Goal: Book appointment/travel/reservation

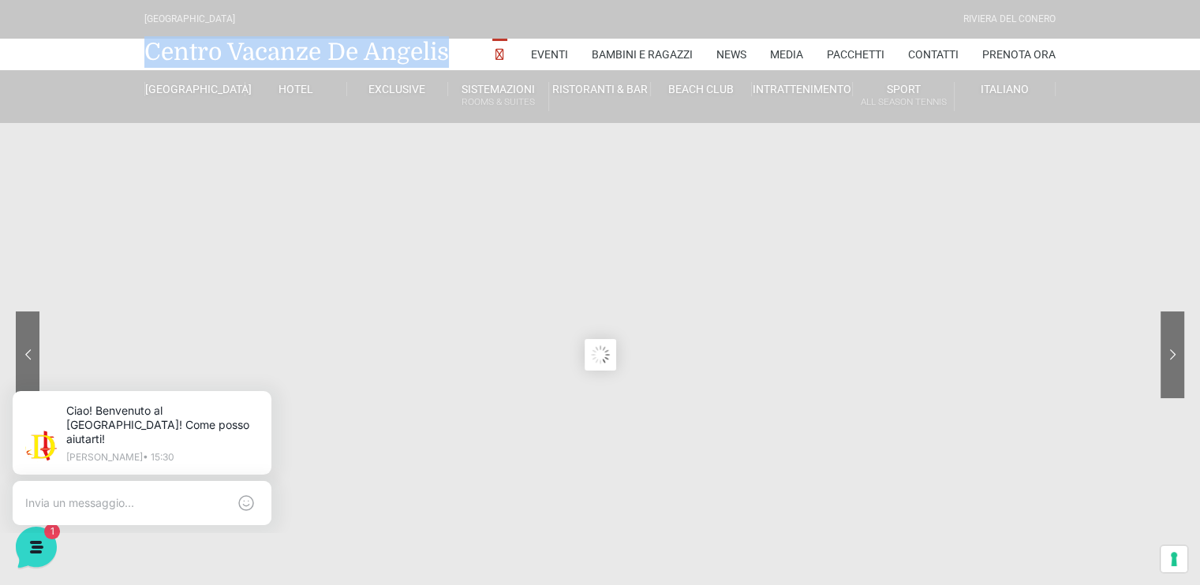
drag, startPoint x: 448, startPoint y: 51, endPoint x: 139, endPoint y: 57, distance: 309.3
click at [139, 57] on div "Centro Vacanze De Angelis Eventi Miss Italia Cerimonie Team building Bambini e …" at bounding box center [600, 55] width 923 height 32
copy link "Centro Vacanze De Angelis"
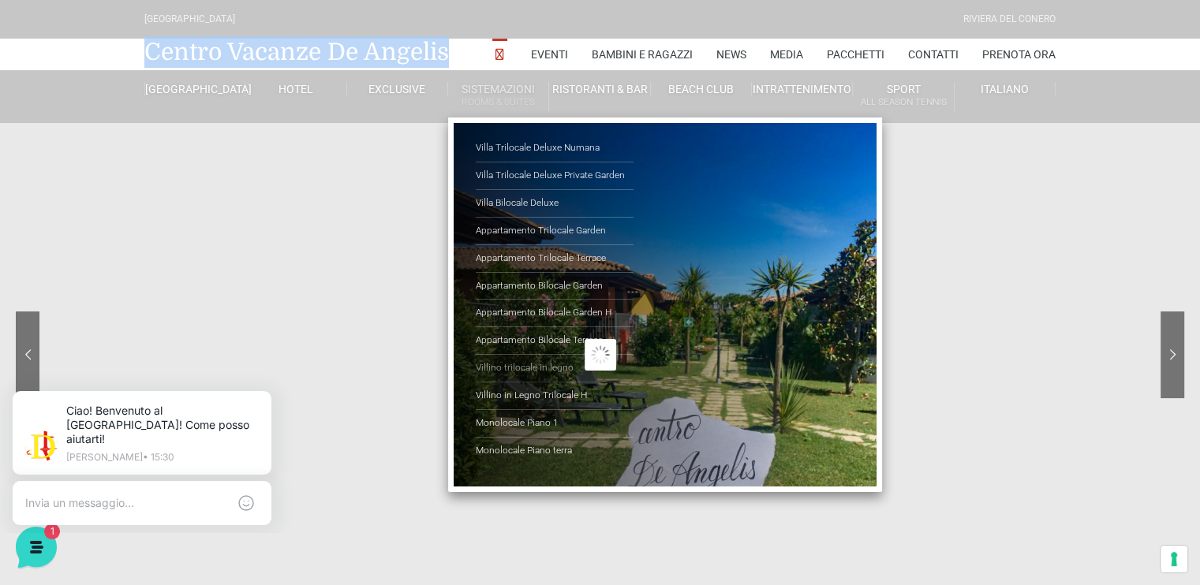
click at [533, 367] on link "Villino trilocale in legno" at bounding box center [555, 369] width 158 height 28
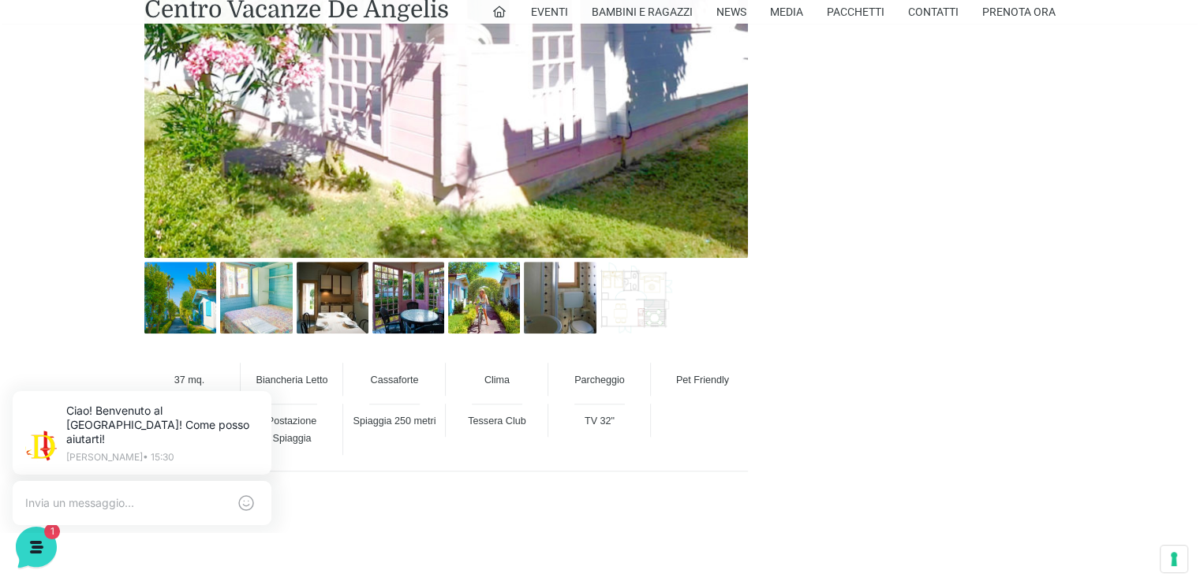
scroll to position [1026, 0]
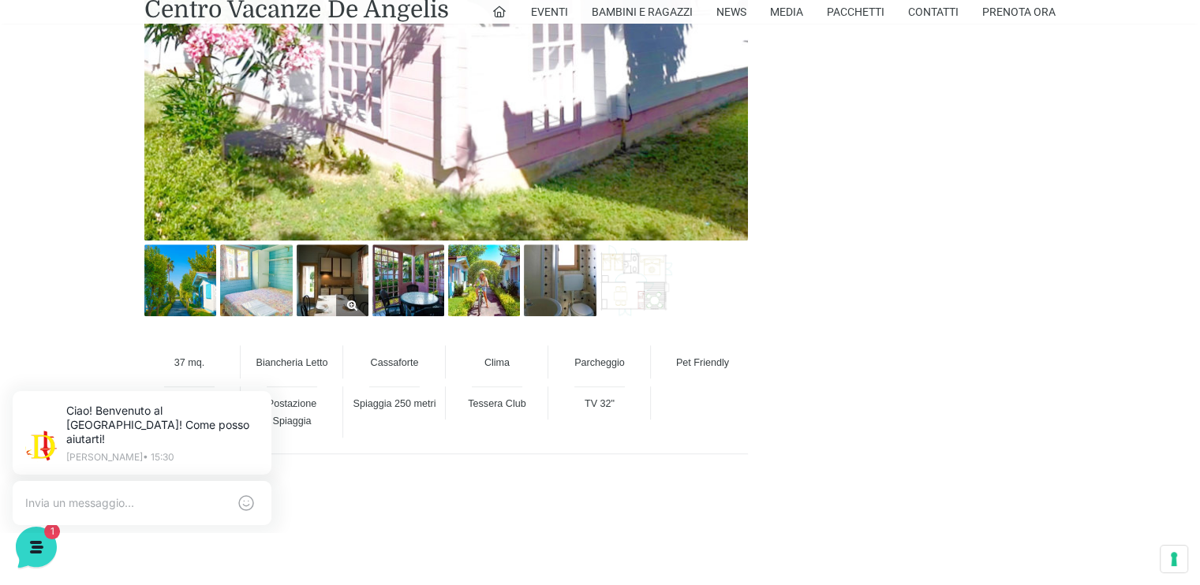
click at [341, 274] on img at bounding box center [333, 281] width 72 height 72
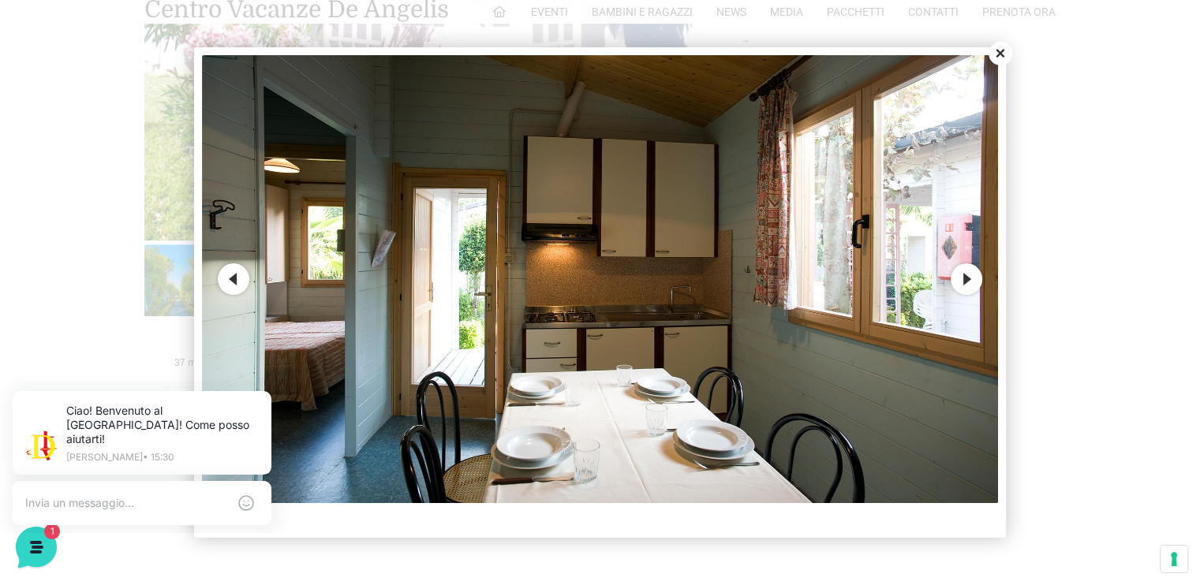
click at [969, 283] on button "Next" at bounding box center [967, 279] width 32 height 32
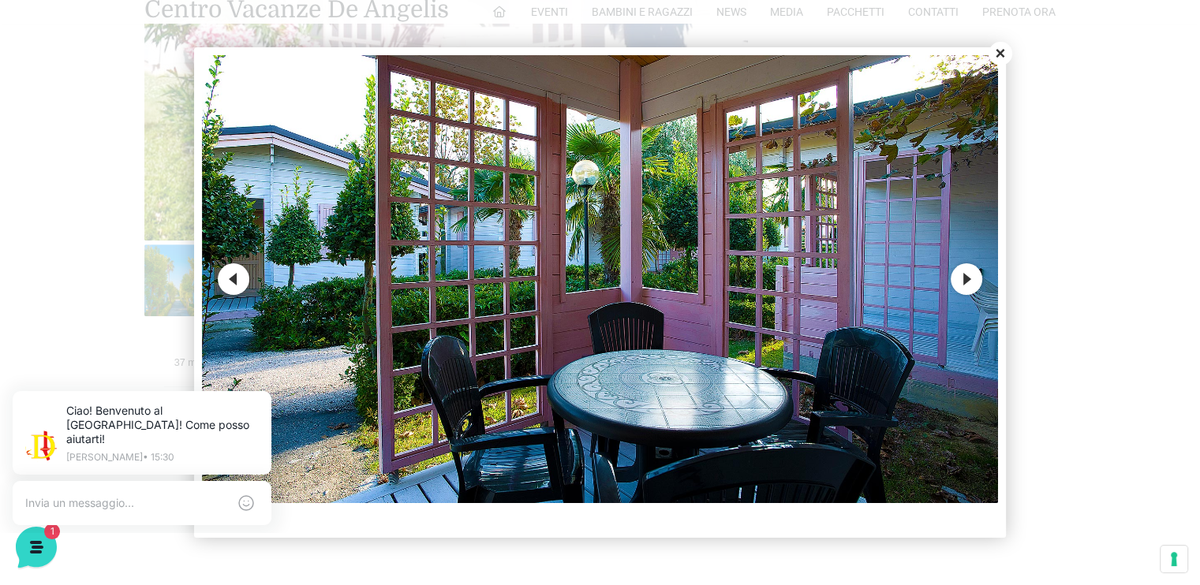
click at [969, 283] on button "Next" at bounding box center [967, 279] width 32 height 32
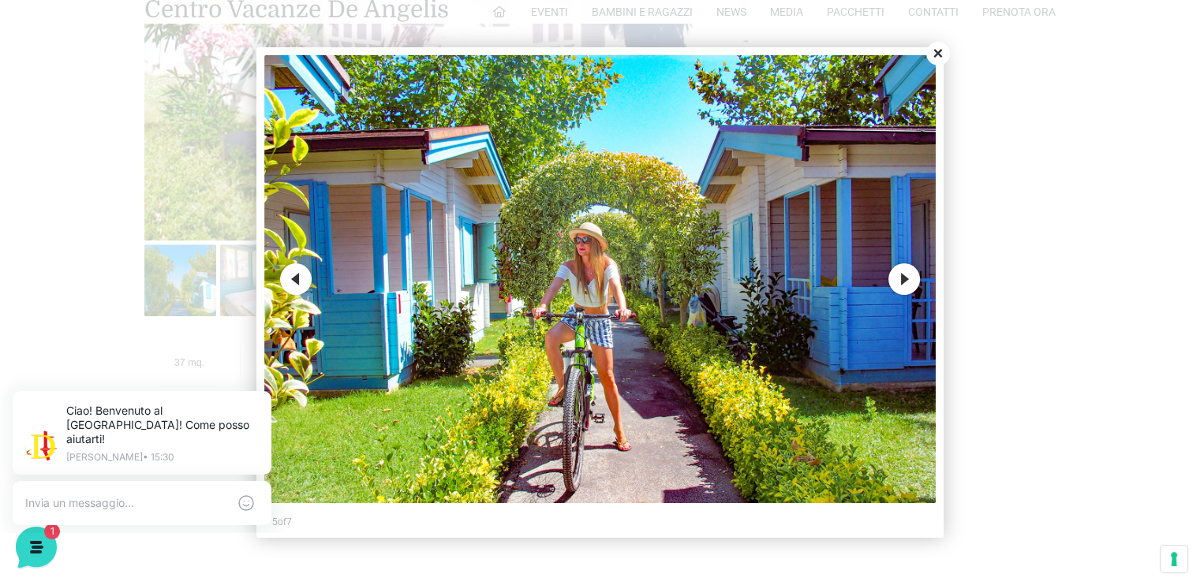
click at [909, 284] on button "Next" at bounding box center [904, 279] width 32 height 32
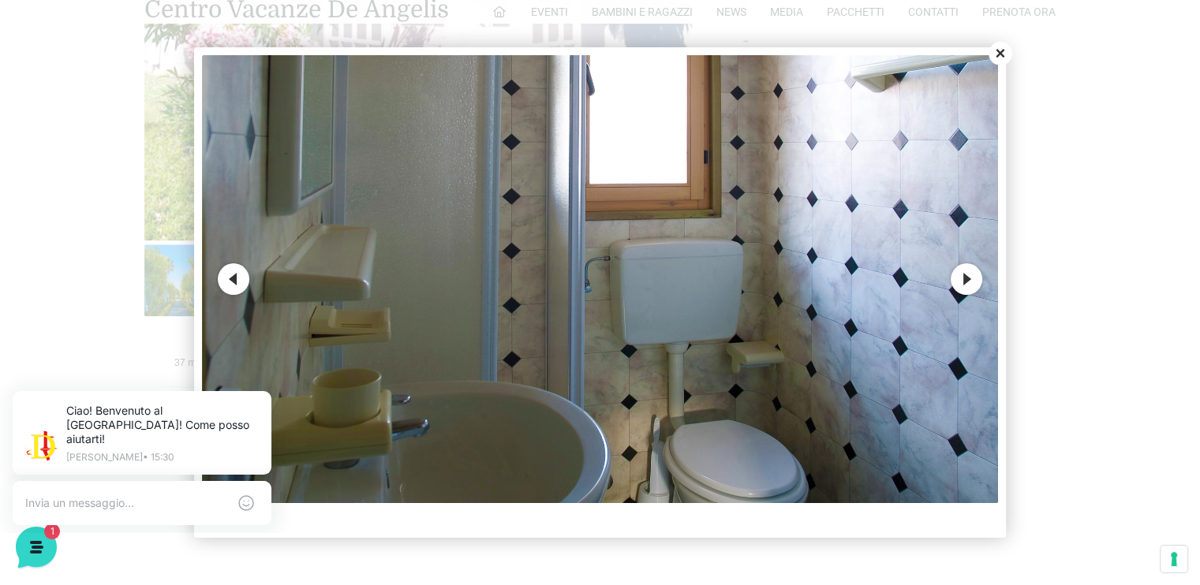
click at [973, 284] on button "Next" at bounding box center [967, 279] width 32 height 32
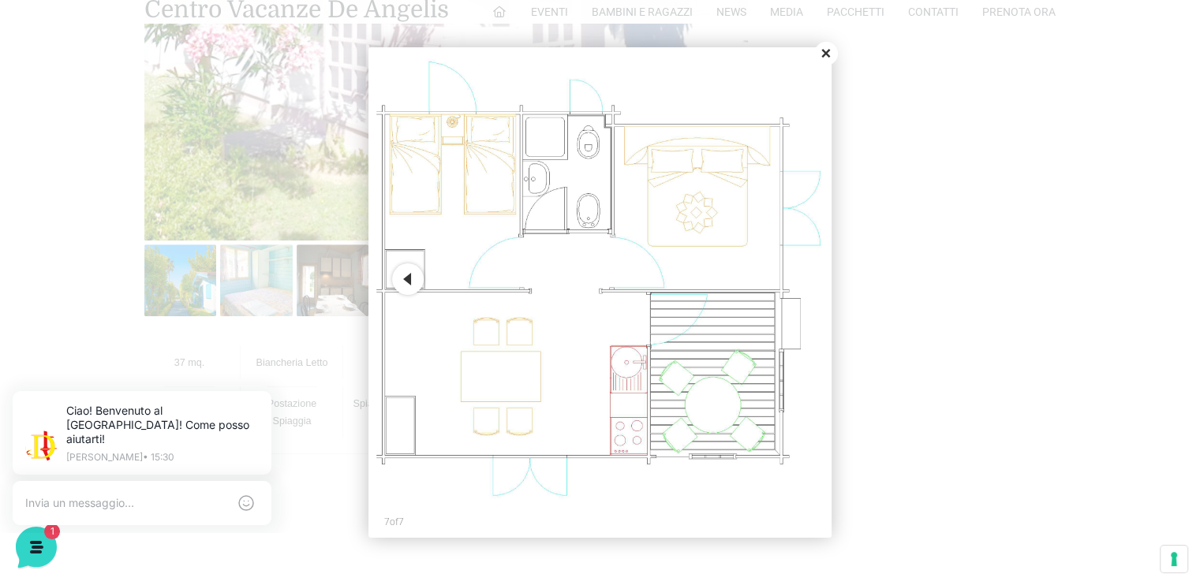
click at [408, 282] on button "Previous" at bounding box center [408, 279] width 32 height 32
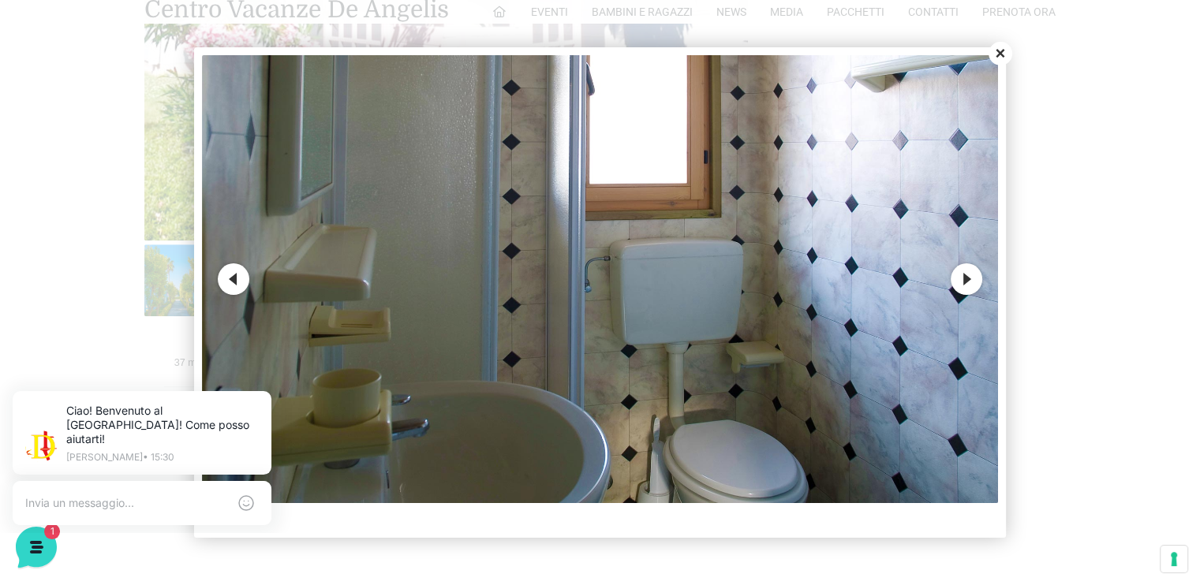
click at [1007, 56] on button "Close" at bounding box center [1000, 54] width 24 height 24
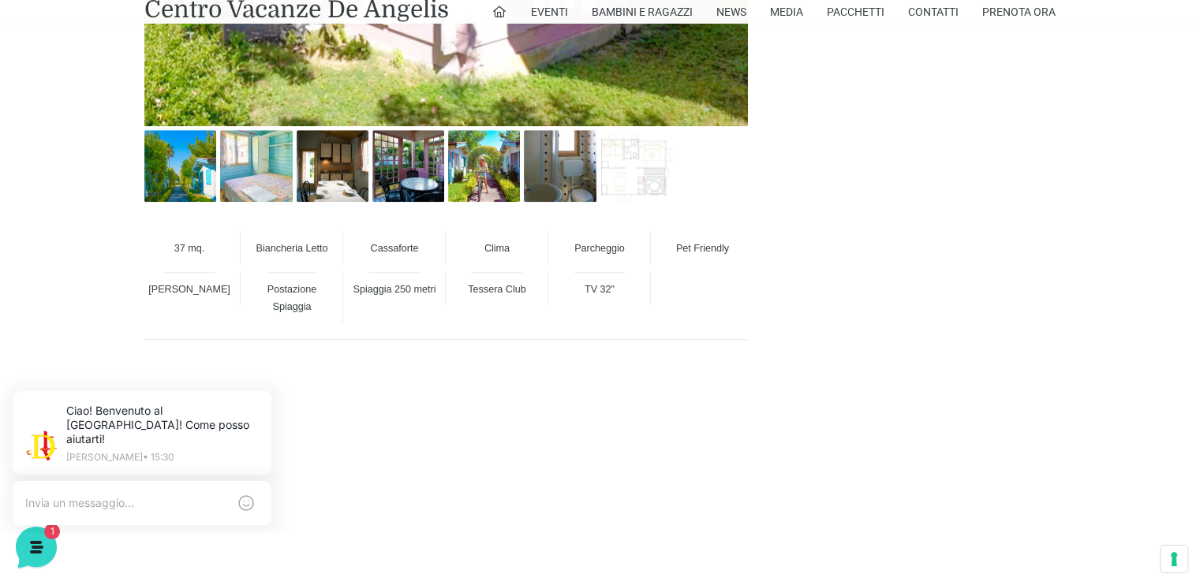
scroll to position [1104, 0]
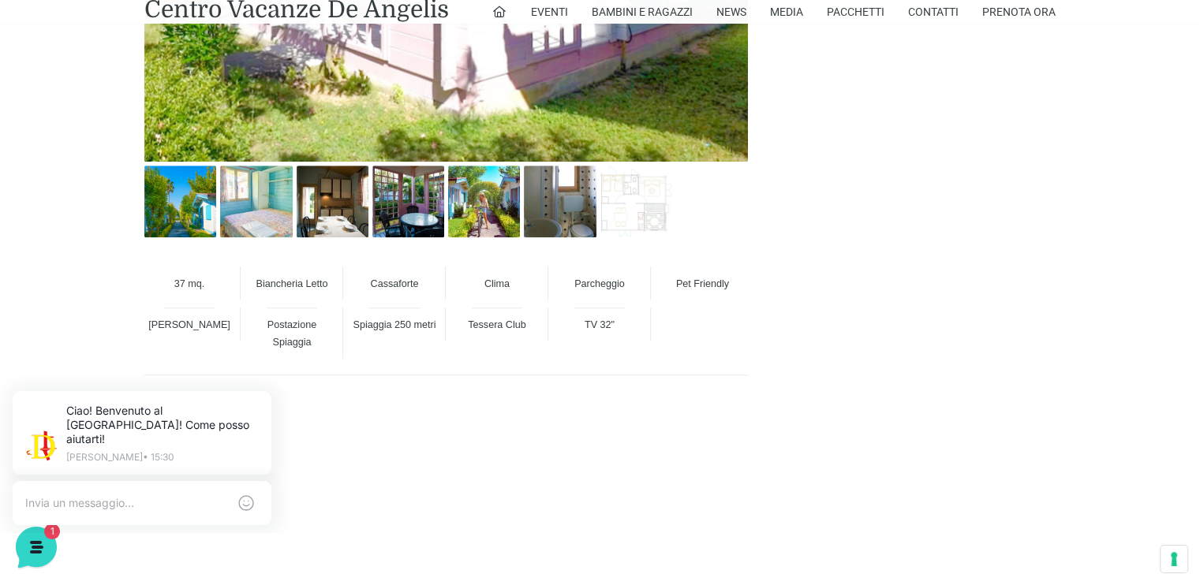
click at [589, 288] on span "Parcheggio" at bounding box center [599, 283] width 50 height 11
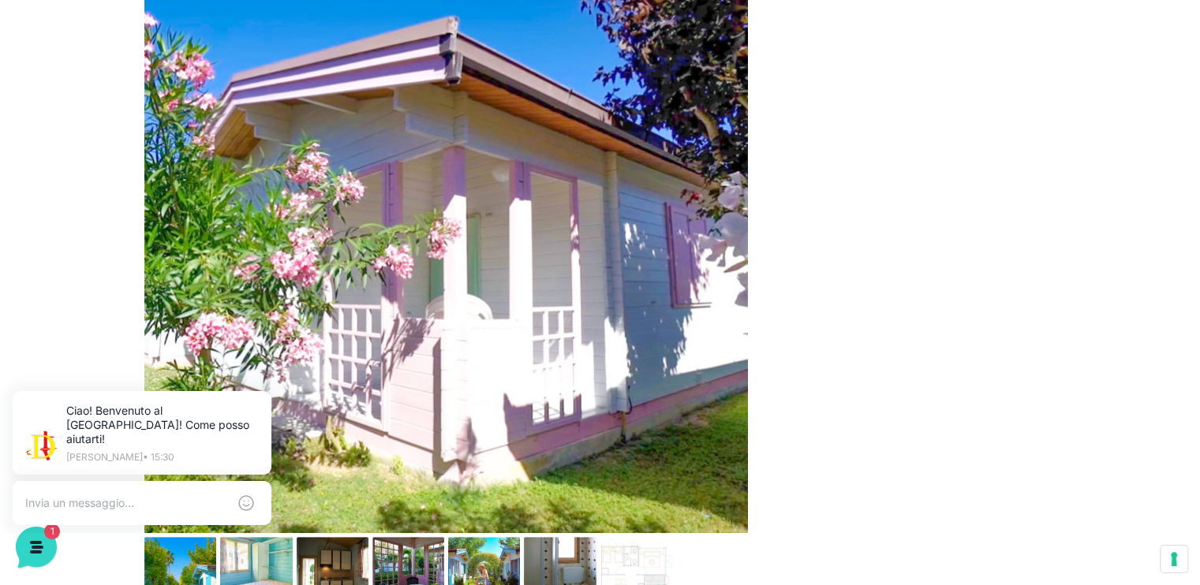
scroll to position [710, 0]
